Goal: Contribute content: Add original content to the website for others to see

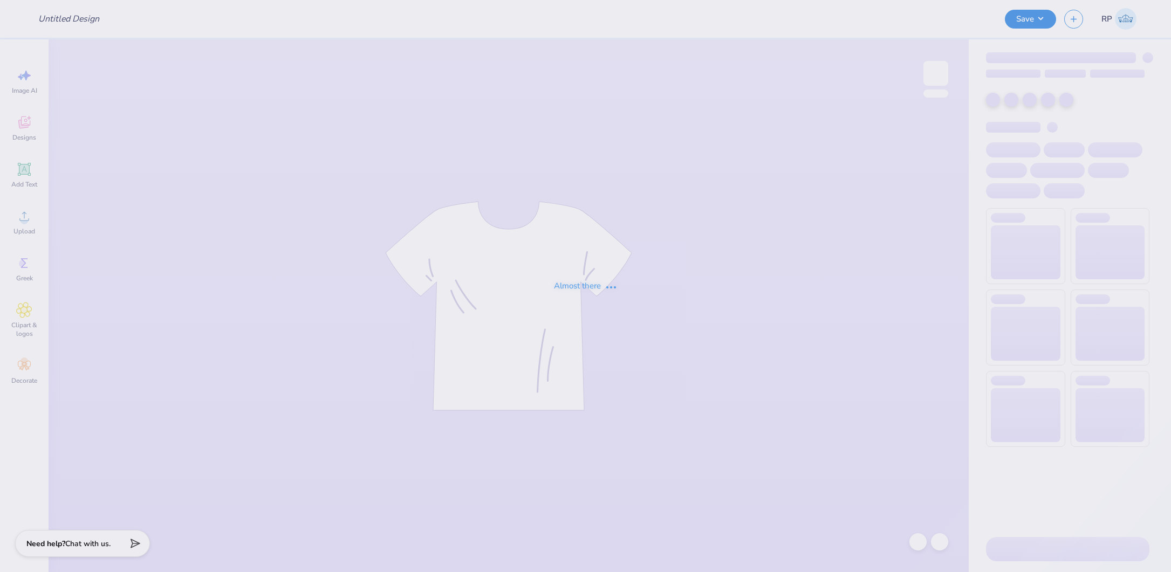
type input "[PERSON_NAME] Nachi : [GEOGRAPHIC_DATA][PERSON_NAME]"
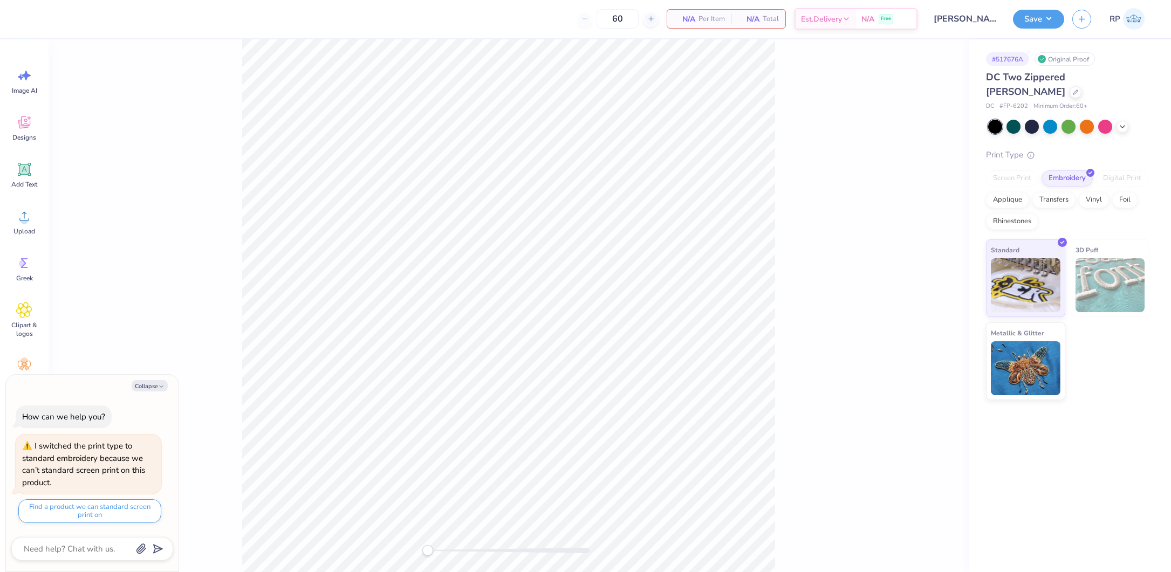
type textarea "x"
click at [1011, 170] on div "Screen Print" at bounding box center [1012, 178] width 52 height 16
click at [1119, 424] on div "# 517676A Original Proof DC Two Zippered Fanny Pack DC # FP-6202 Minimum Order:…" at bounding box center [1070, 305] width 202 height 533
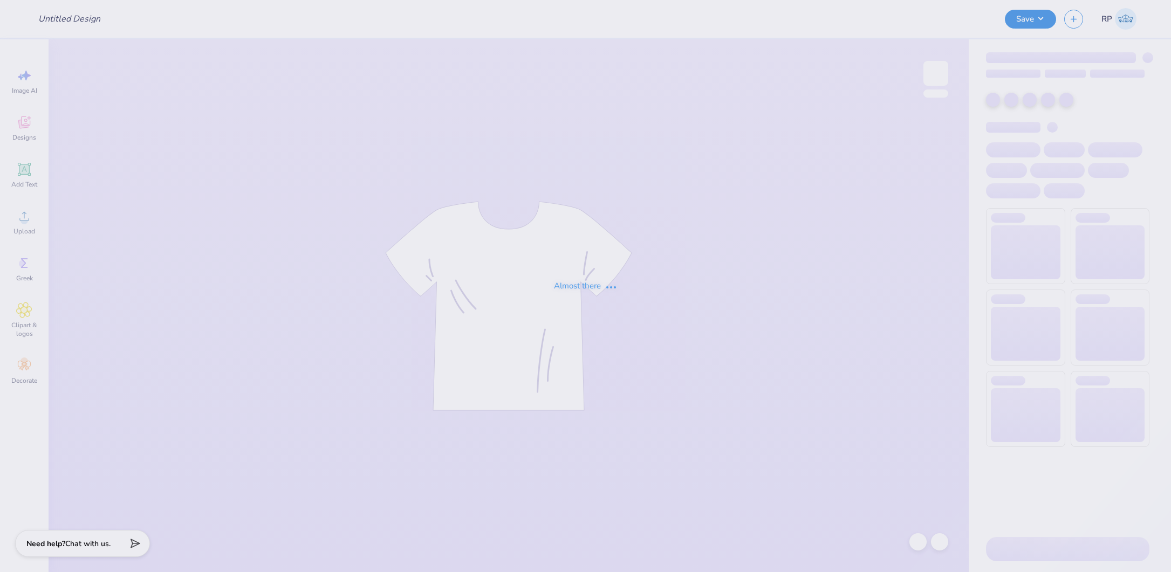
type input "Panhellenic Exec"
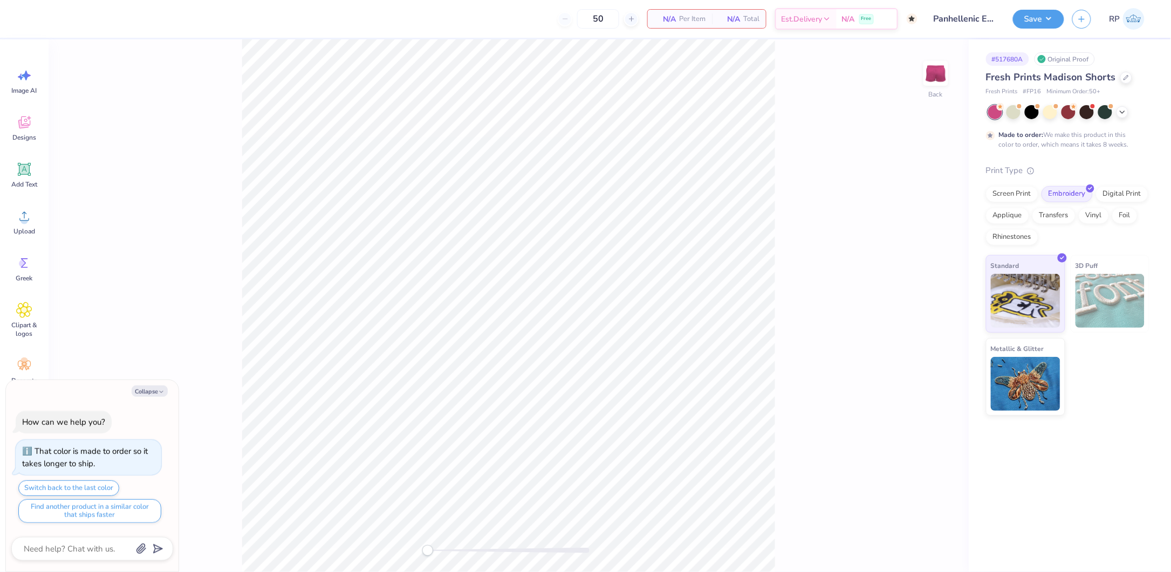
type textarea "x"
